Goal: Navigation & Orientation: Understand site structure

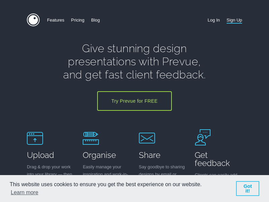
scroll to position [118, 0]
